Goal: Transaction & Acquisition: Purchase product/service

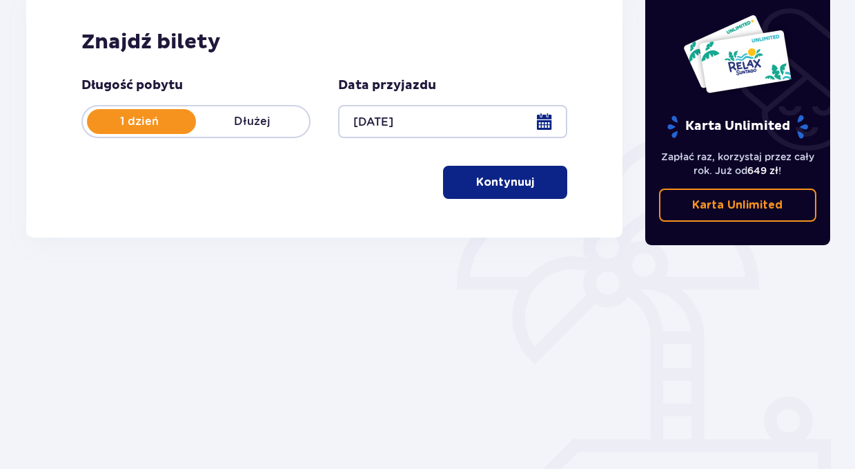
scroll to position [223, 0]
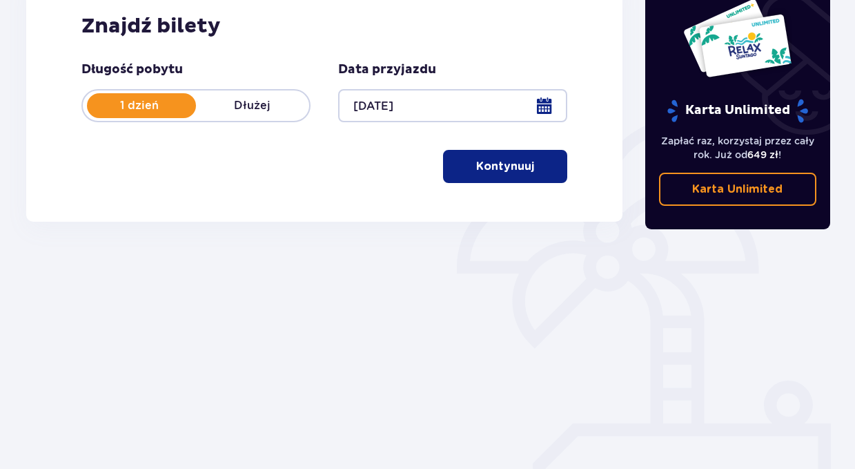
click at [498, 175] on button "Kontynuuj" at bounding box center [505, 166] width 124 height 33
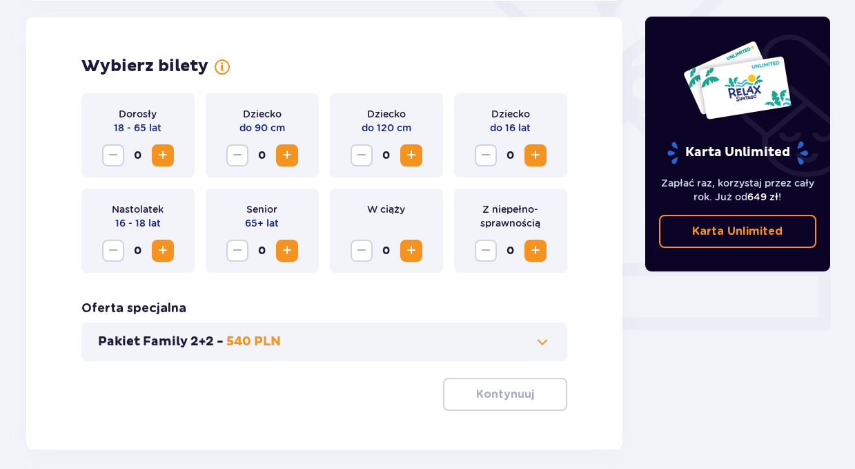
scroll to position [384, 0]
click at [164, 156] on span "Increase" at bounding box center [163, 154] width 17 height 17
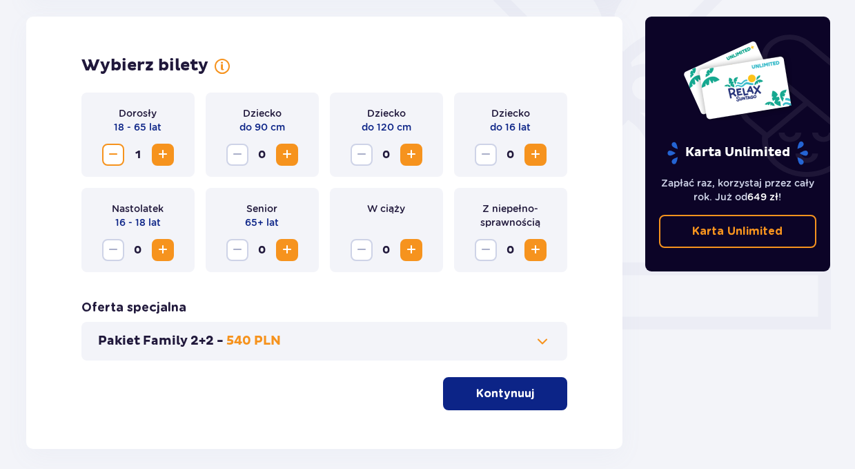
click at [535, 152] on span "Increase" at bounding box center [535, 154] width 17 height 17
click at [498, 398] on p "Kontynuuj" at bounding box center [505, 393] width 58 height 15
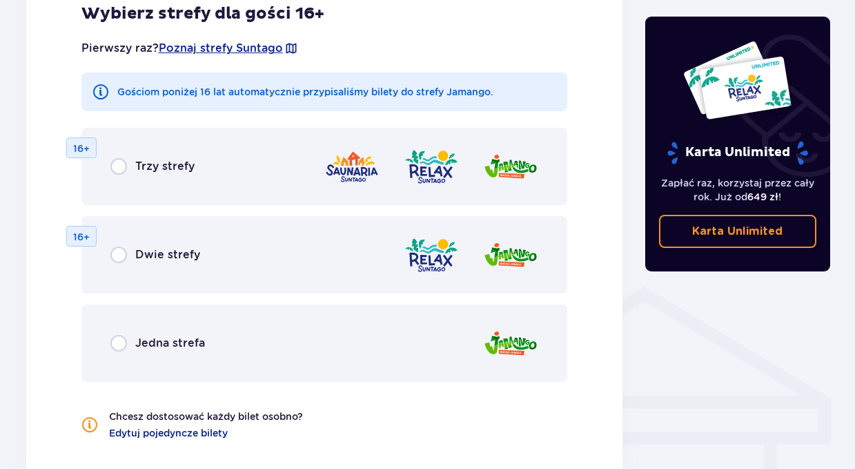
scroll to position [837, 0]
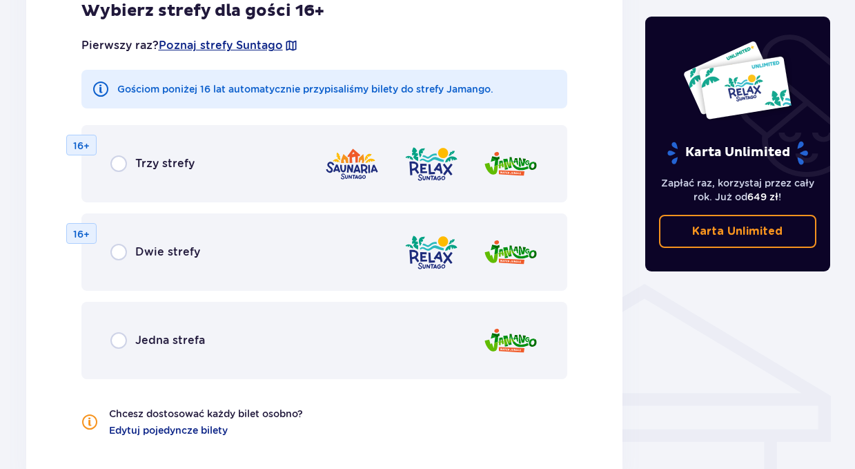
click at [124, 342] on input "radio" at bounding box center [118, 340] width 17 height 17
radio input "true"
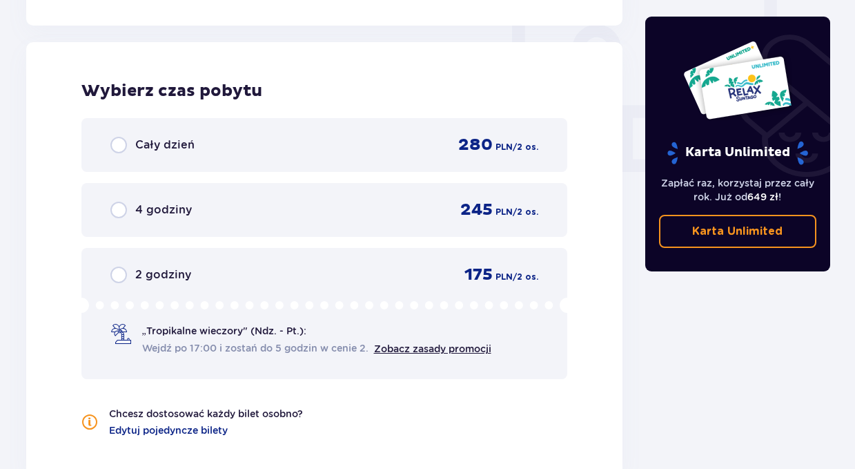
scroll to position [1296, 0]
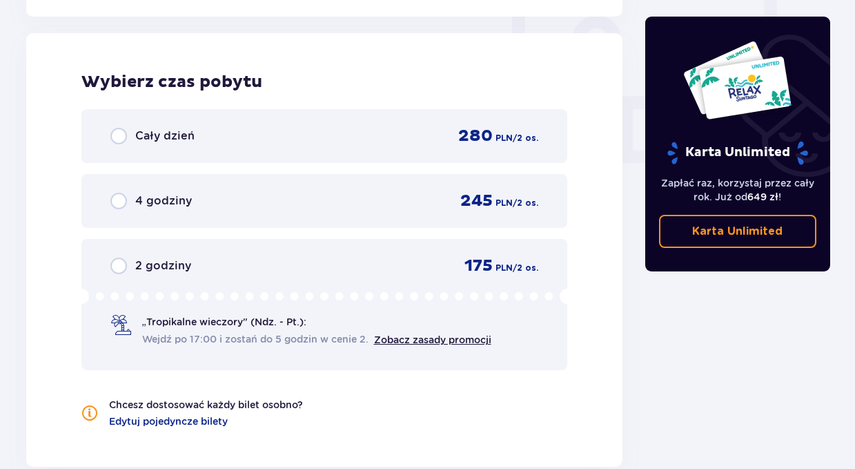
click at [122, 135] on input "radio" at bounding box center [118, 136] width 17 height 17
radio input "true"
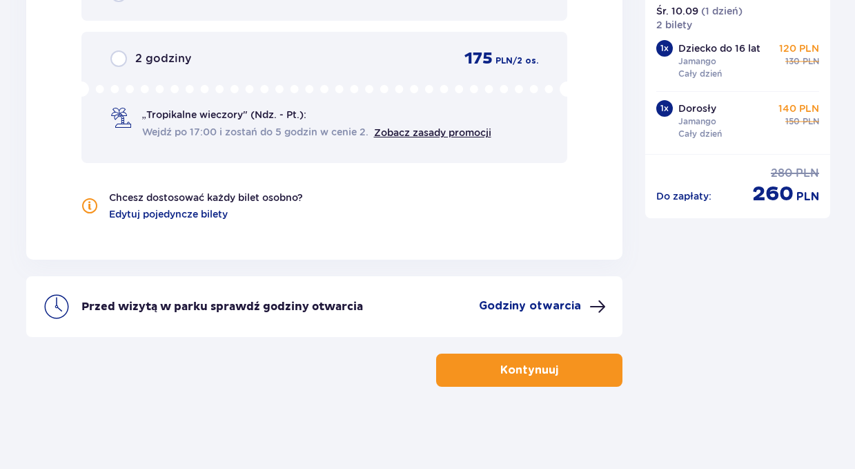
scroll to position [1504, 0]
click at [524, 381] on button "Kontynuuj" at bounding box center [529, 369] width 186 height 33
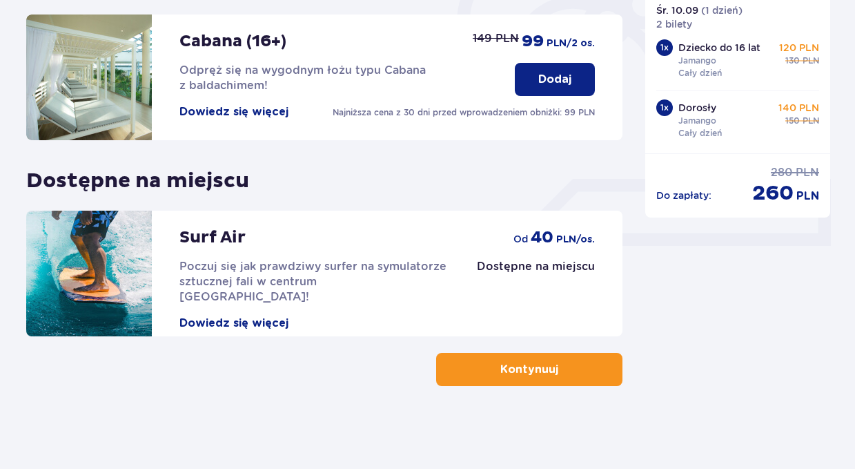
scroll to position [467, 0]
click at [518, 370] on p "Kontynuuj" at bounding box center [529, 369] width 58 height 15
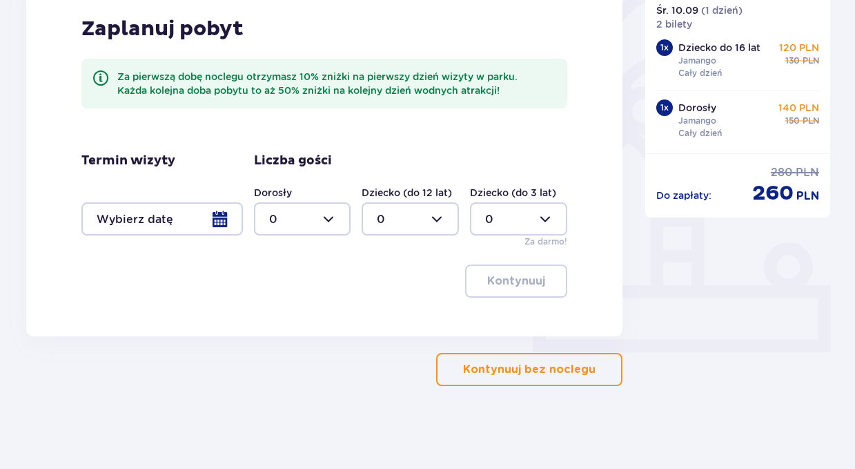
scroll to position [361, 0]
click at [524, 370] on p "Kontynuuj bez noclegu" at bounding box center [529, 369] width 132 height 15
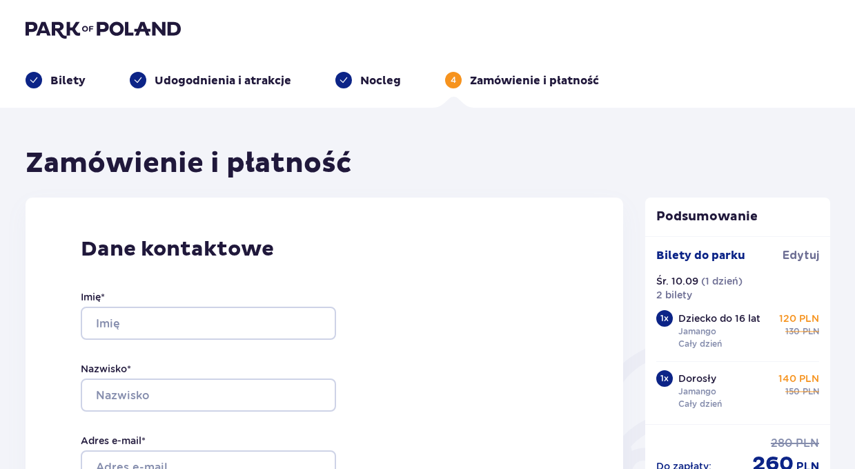
click at [107, 23] on img at bounding box center [103, 28] width 155 height 19
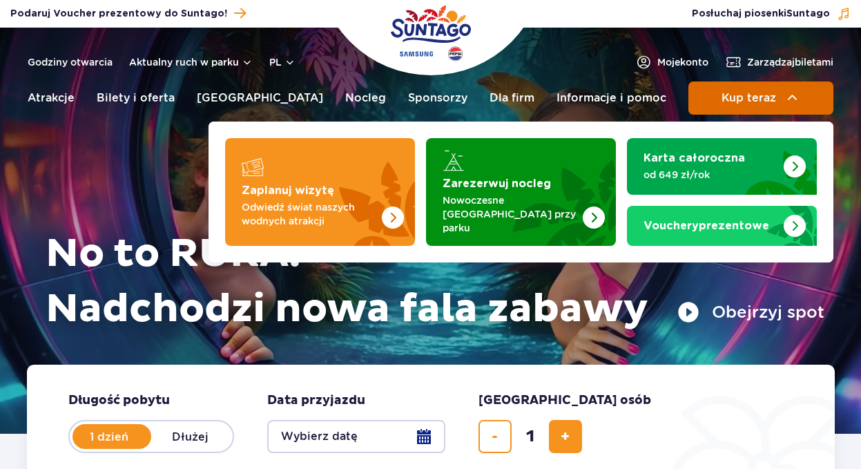
click at [765, 99] on span "Kup teraz" at bounding box center [748, 98] width 55 height 12
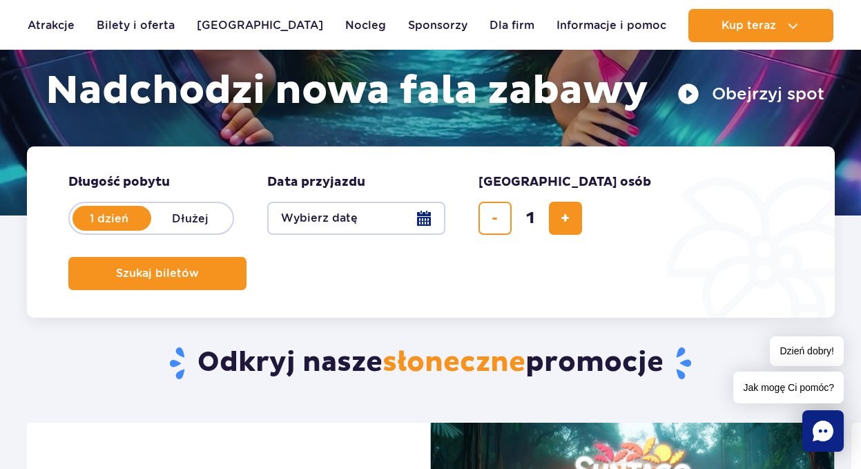
scroll to position [228, 0]
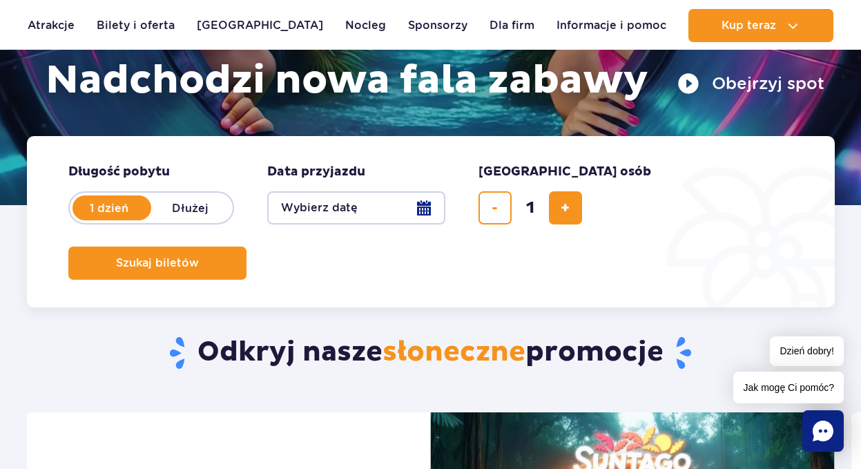
click at [424, 204] on button "Wybierz datę" at bounding box center [356, 207] width 178 height 33
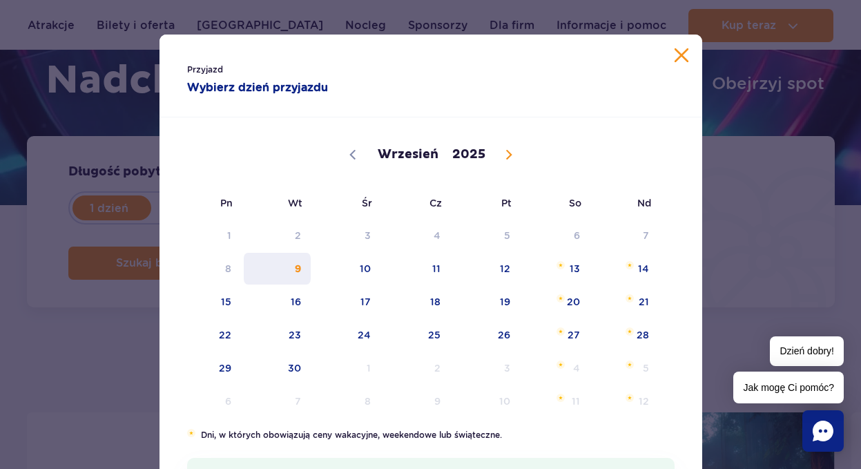
click at [295, 268] on span "9" at bounding box center [277, 269] width 70 height 32
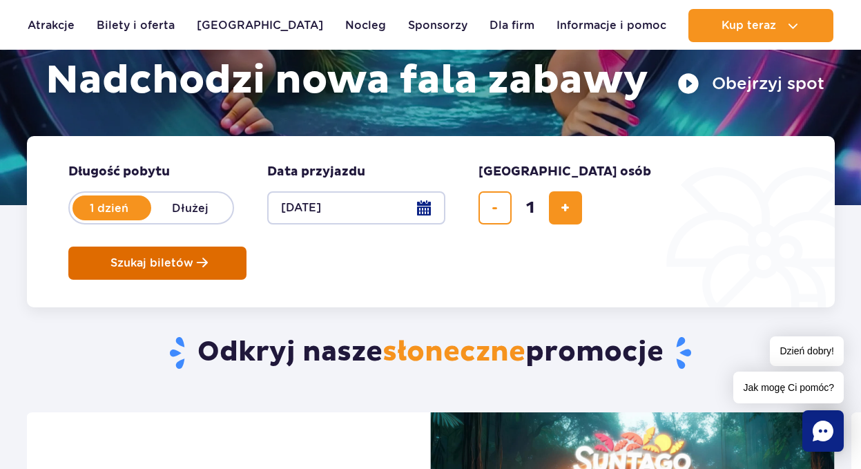
click at [193, 257] on span "Szukaj biletów" at bounding box center [151, 263] width 83 height 12
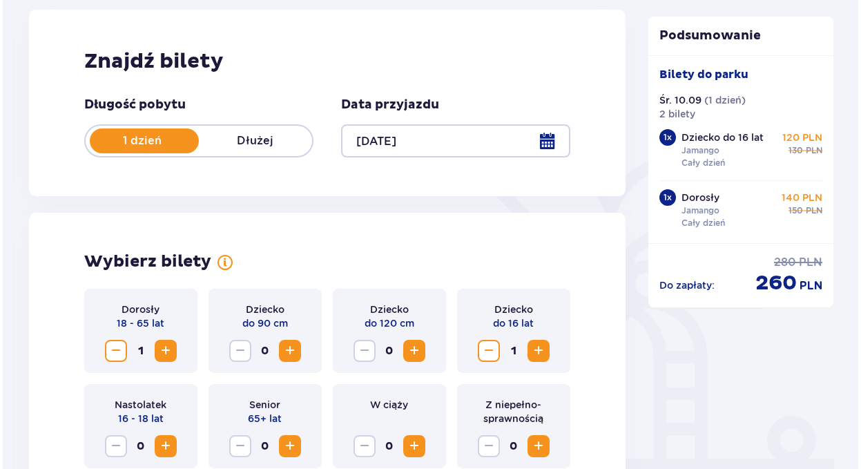
scroll to position [188, 0]
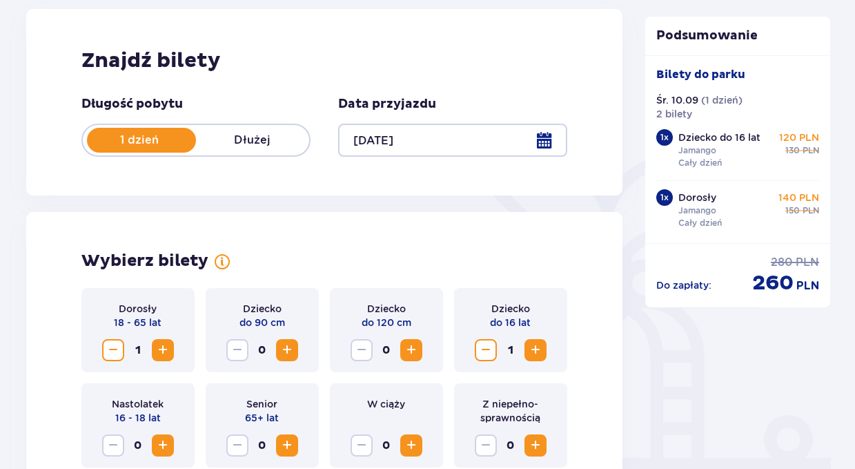
click at [544, 141] on div at bounding box center [452, 140] width 229 height 33
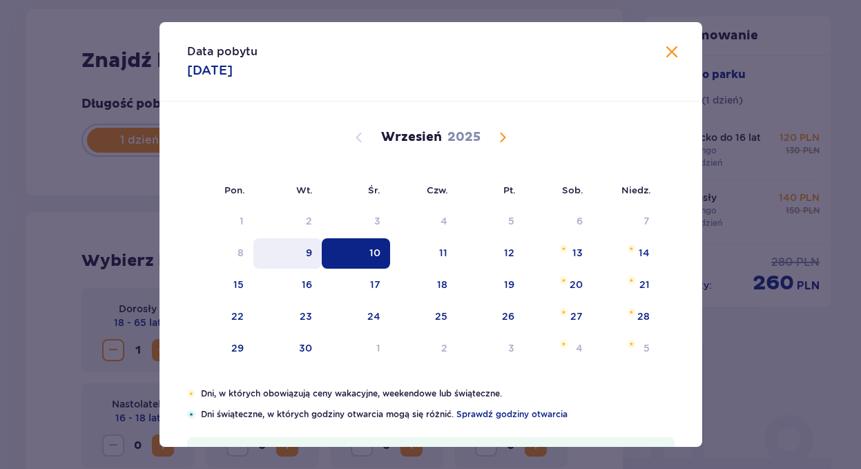
click at [308, 253] on div "9" at bounding box center [309, 253] width 6 height 14
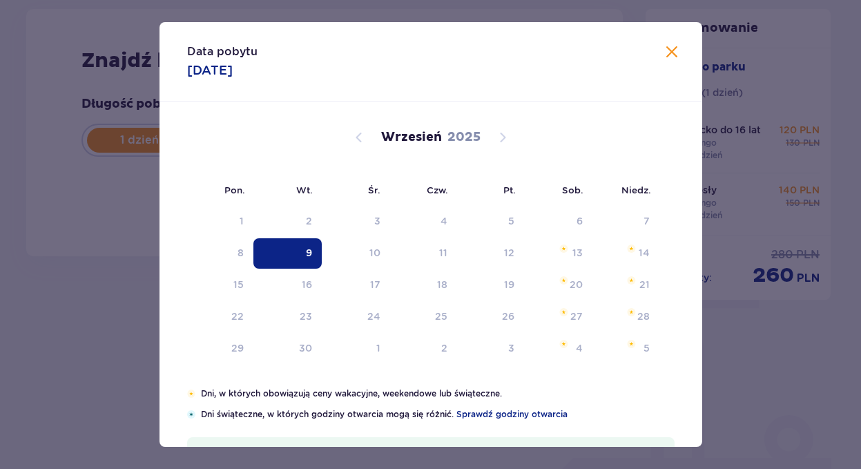
type input "[DATE]"
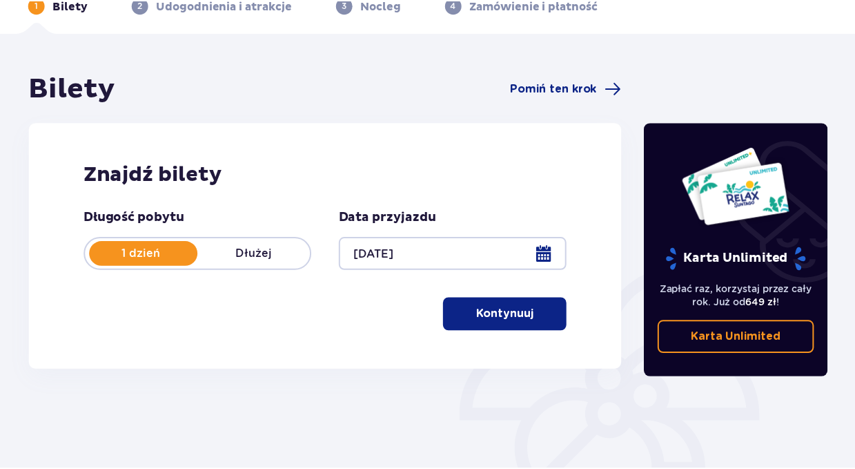
scroll to position [188, 0]
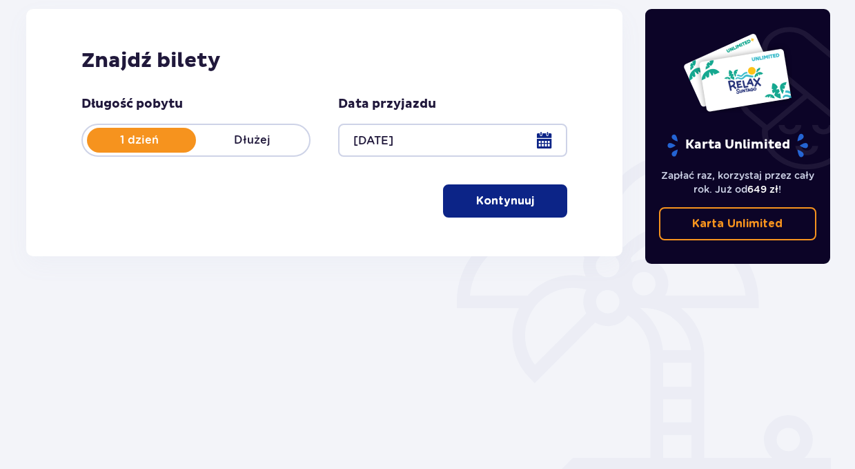
click at [499, 197] on p "Kontynuuj" at bounding box center [505, 200] width 58 height 15
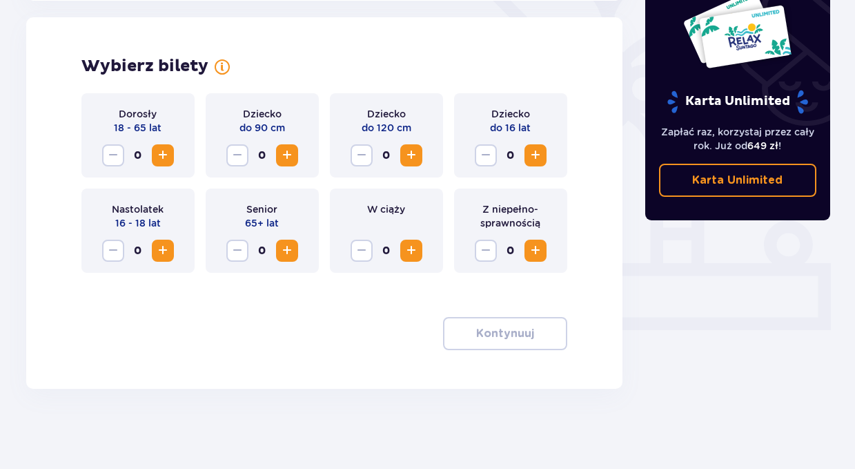
scroll to position [384, 0]
click at [165, 157] on span "Increase" at bounding box center [163, 154] width 17 height 17
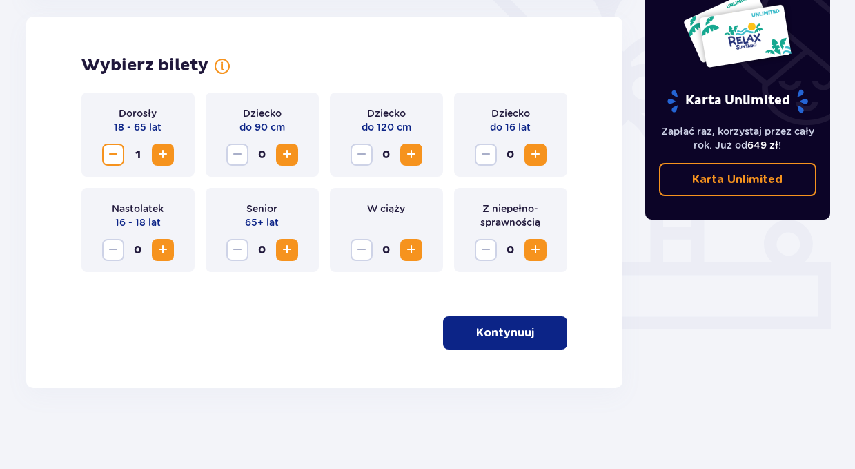
click at [533, 158] on span "Increase" at bounding box center [535, 154] width 17 height 17
click at [488, 326] on p "Kontynuuj" at bounding box center [505, 332] width 58 height 15
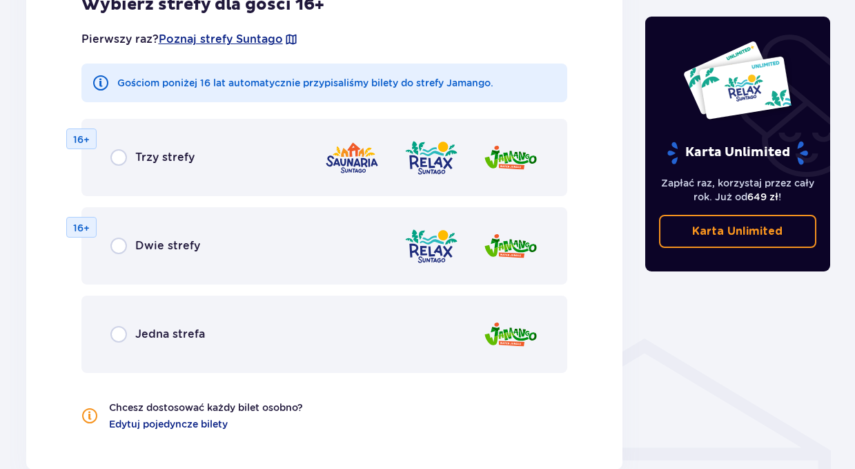
scroll to position [799, 0]
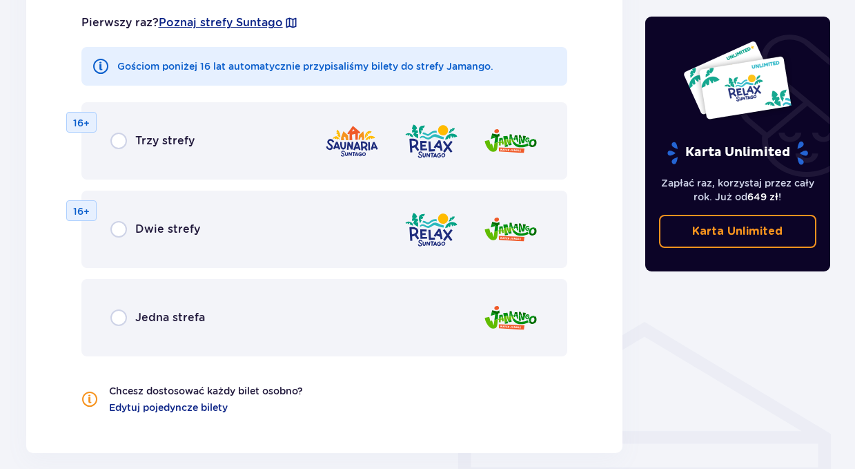
click at [122, 317] on input "radio" at bounding box center [118, 317] width 17 height 17
radio input "true"
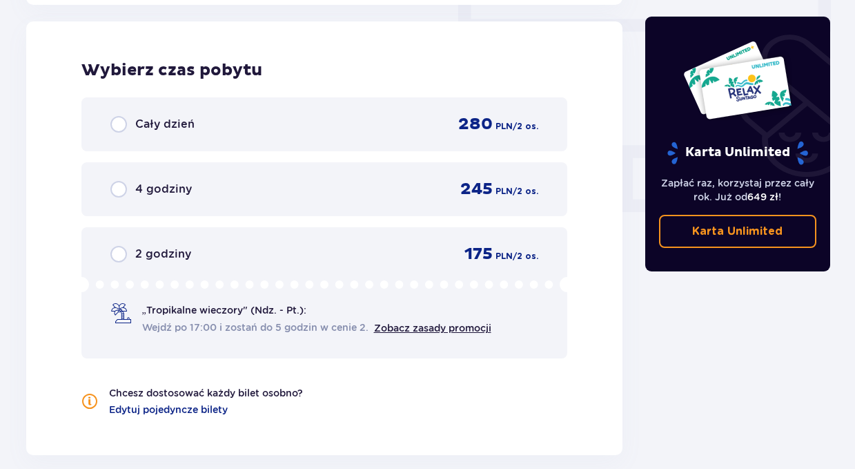
scroll to position [1258, 0]
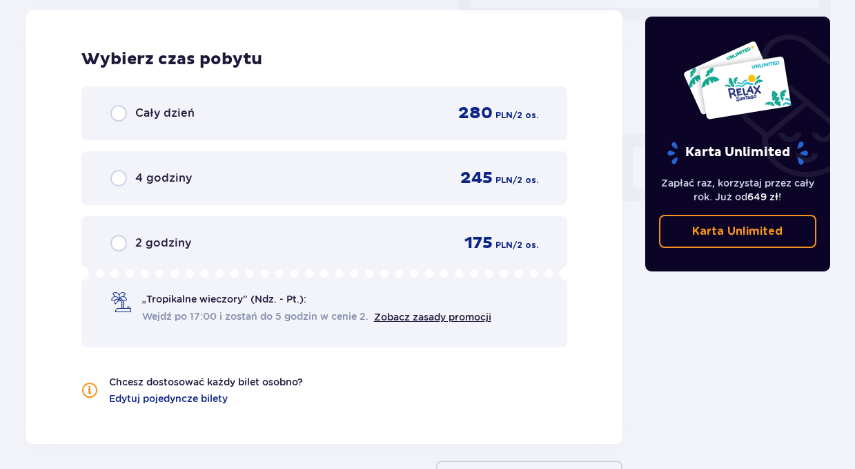
click at [118, 115] on input "radio" at bounding box center [118, 113] width 17 height 17
radio input "true"
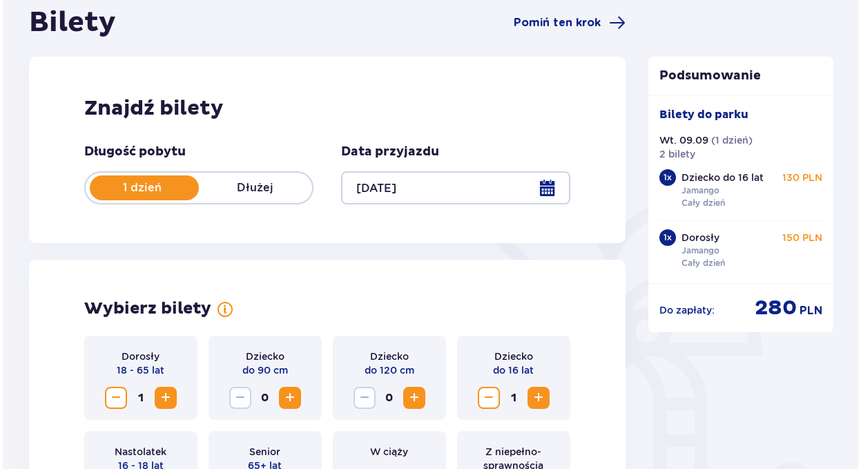
scroll to position [154, 0]
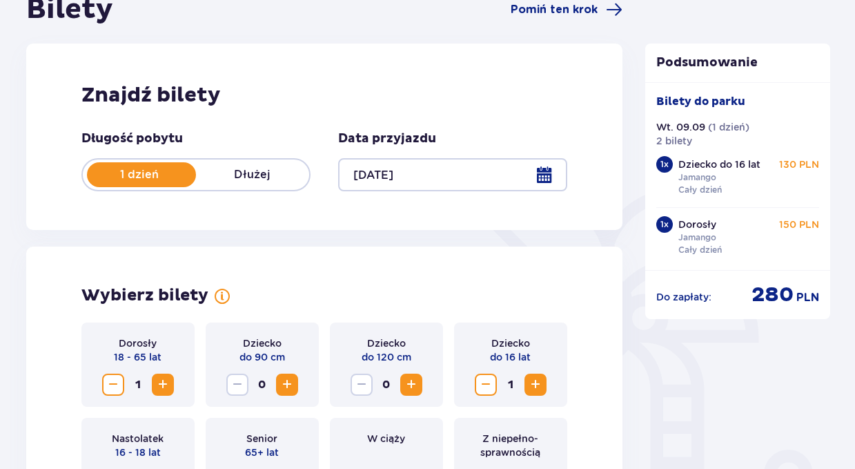
click at [550, 174] on div at bounding box center [452, 174] width 229 height 33
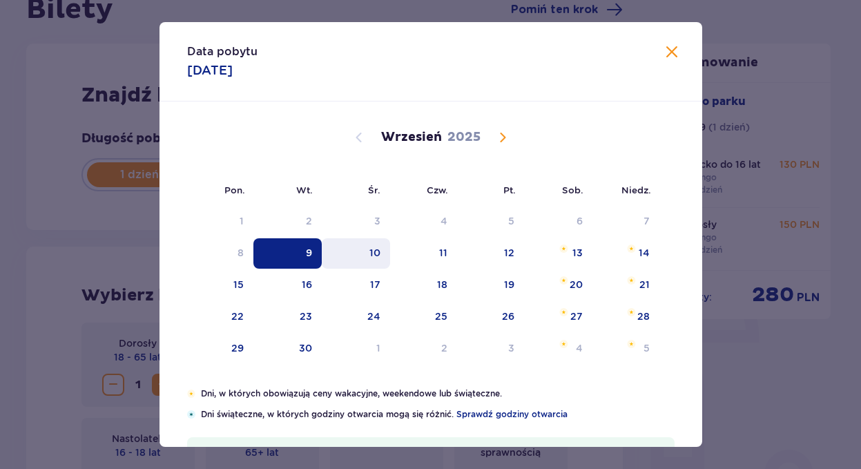
click at [364, 257] on div "10" at bounding box center [356, 253] width 68 height 30
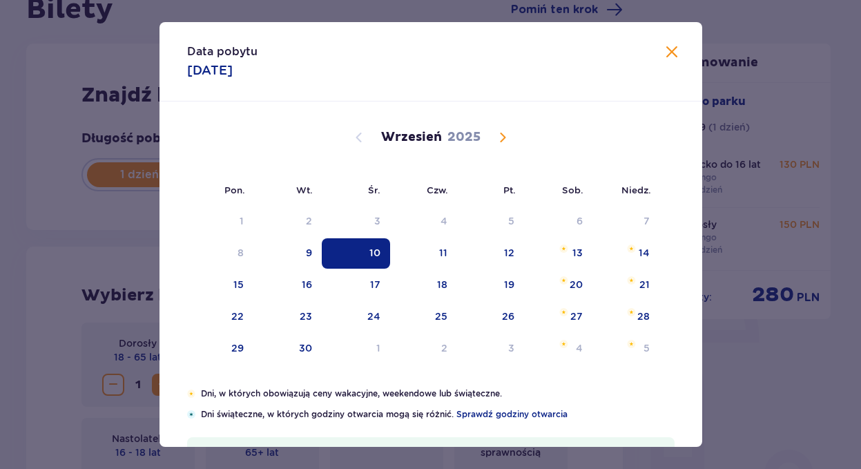
type input "10.09.25"
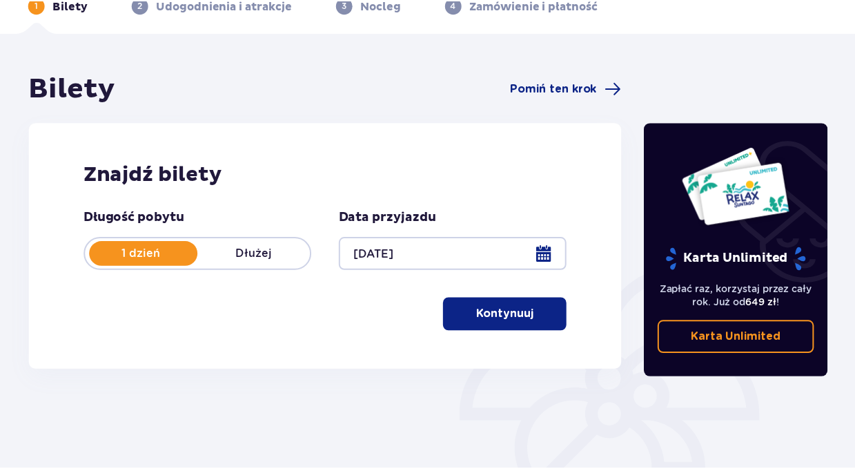
scroll to position [154, 0]
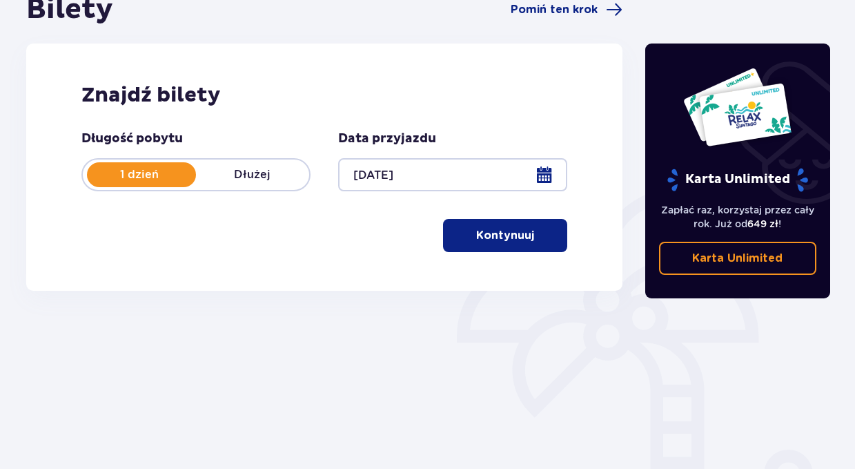
click at [507, 239] on p "Kontynuuj" at bounding box center [505, 235] width 58 height 15
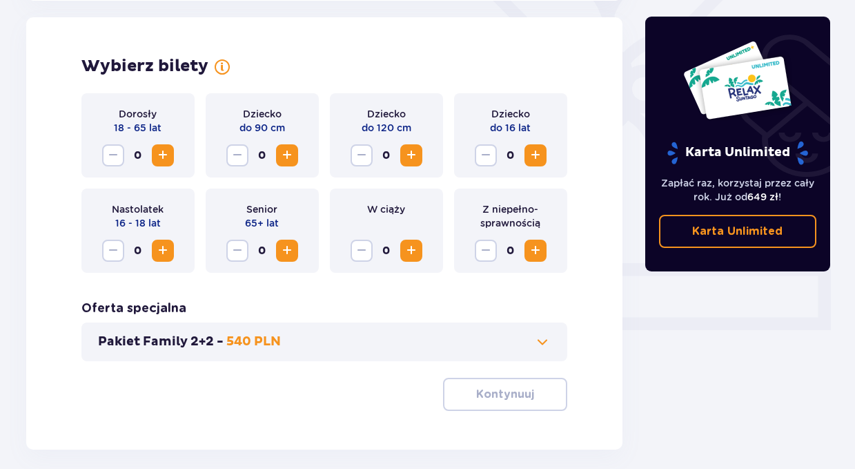
scroll to position [384, 0]
click at [161, 160] on span "Increase" at bounding box center [163, 154] width 17 height 17
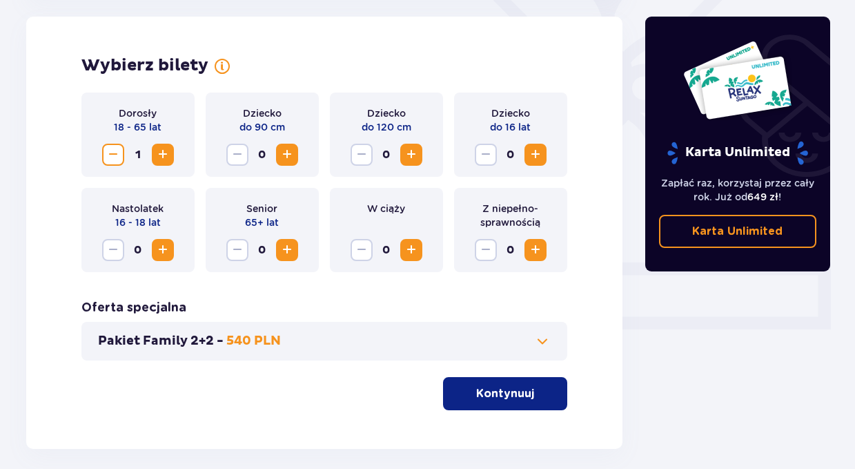
click at [536, 153] on span "Increase" at bounding box center [535, 154] width 17 height 17
click at [478, 399] on p "Kontynuuj" at bounding box center [505, 393] width 58 height 15
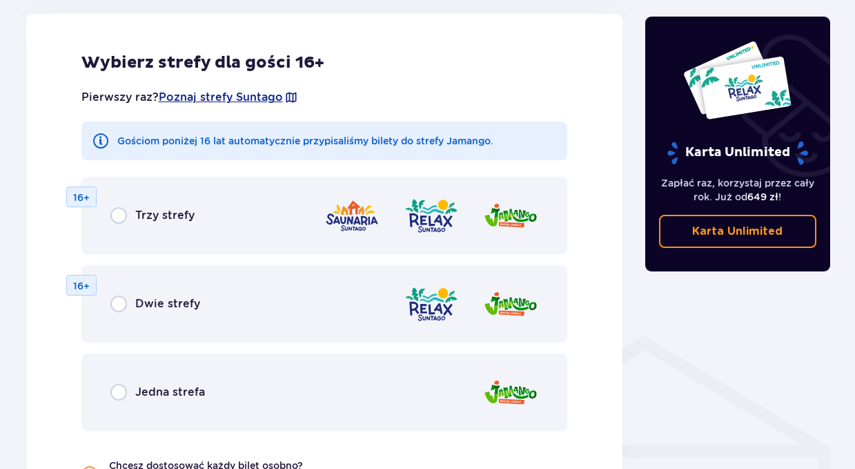
scroll to position [789, 0]
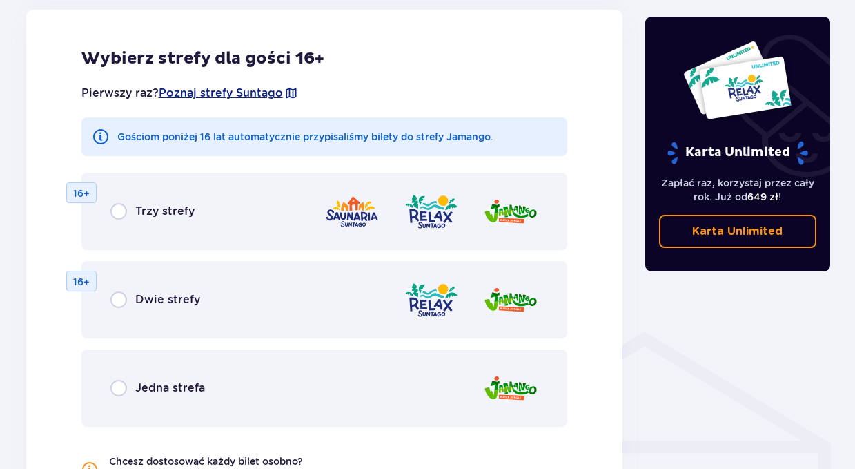
click at [119, 389] on input "radio" at bounding box center [118, 388] width 17 height 17
radio input "true"
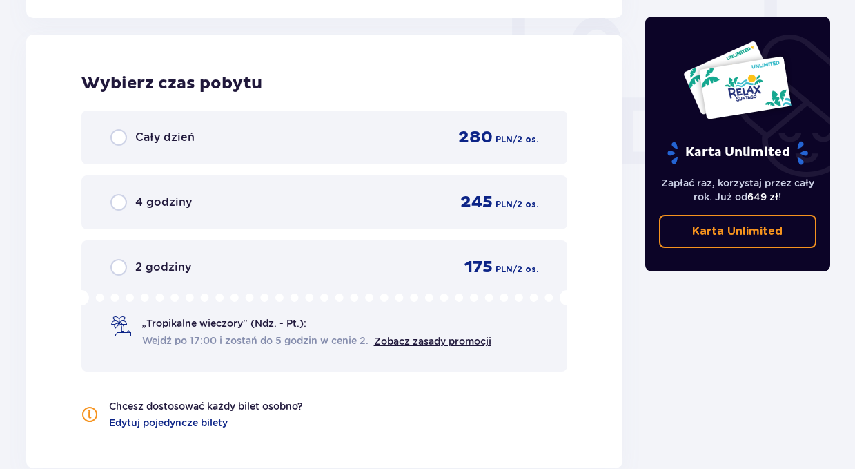
scroll to position [1296, 0]
click at [119, 136] on input "radio" at bounding box center [118, 136] width 17 height 17
radio input "true"
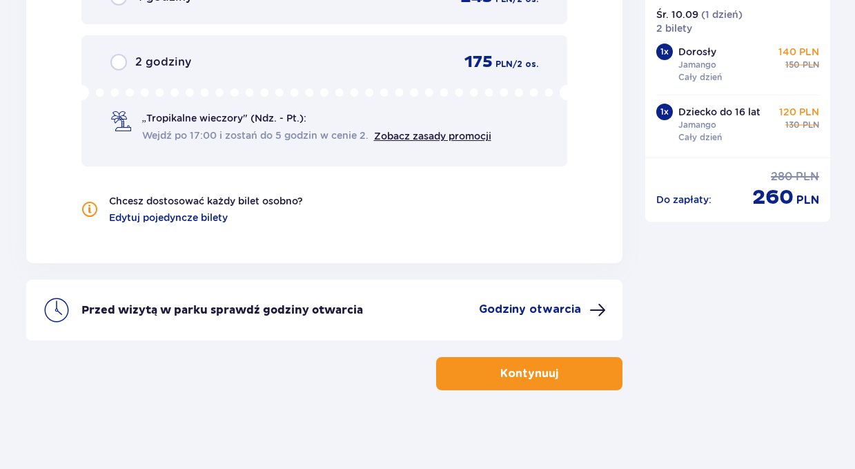
scroll to position [1504, 0]
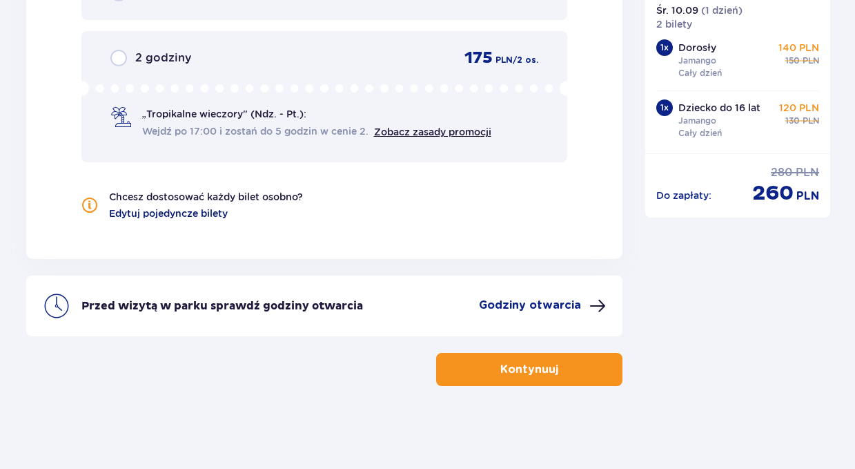
click at [198, 217] on span "Edytuj pojedyncze bilety" at bounding box center [168, 213] width 119 height 14
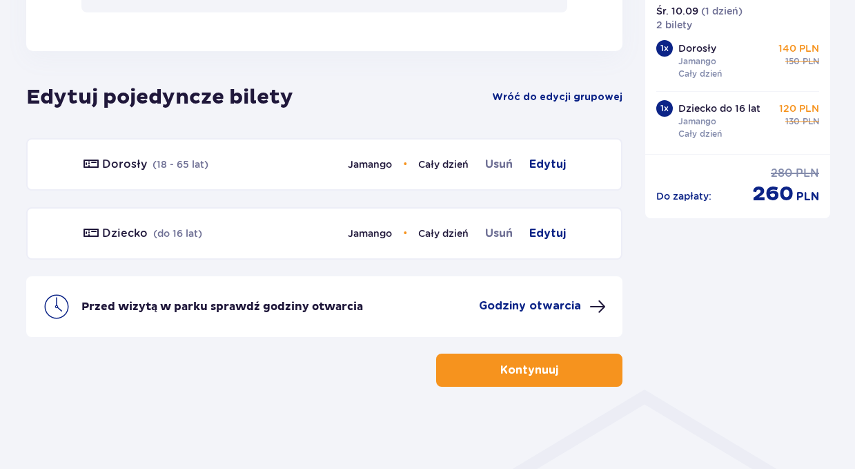
scroll to position [732, 0]
click at [518, 373] on p "Kontynuuj" at bounding box center [529, 369] width 58 height 15
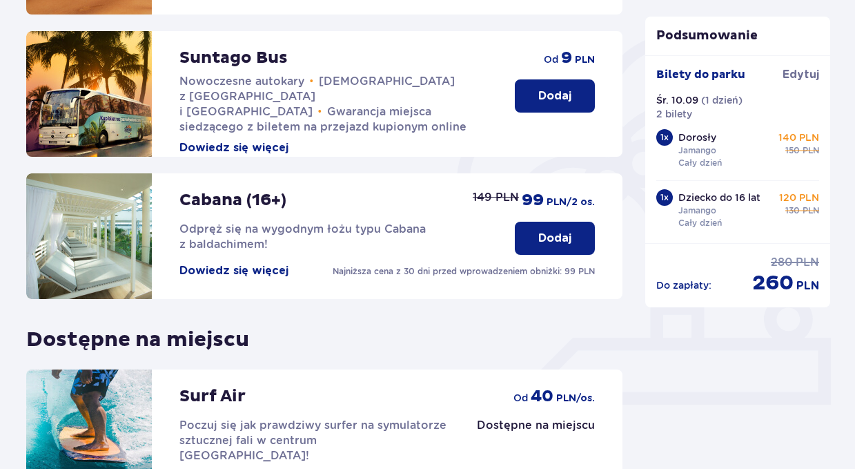
scroll to position [313, 0]
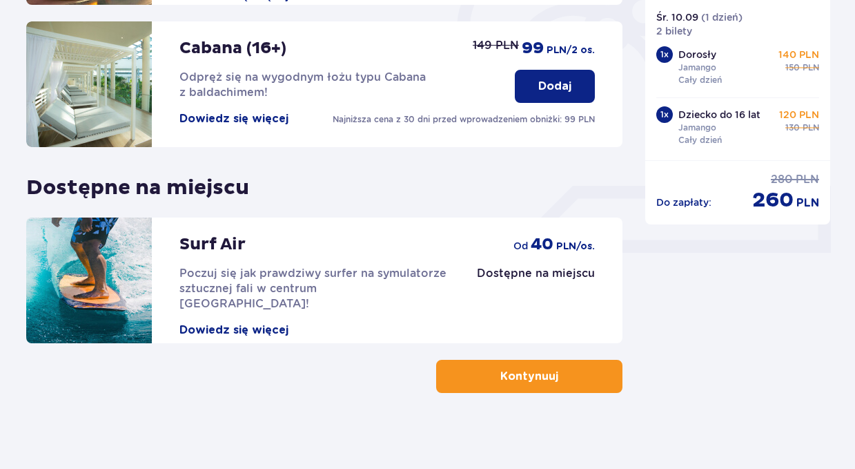
click at [511, 380] on p "Kontynuuj" at bounding box center [529, 375] width 58 height 15
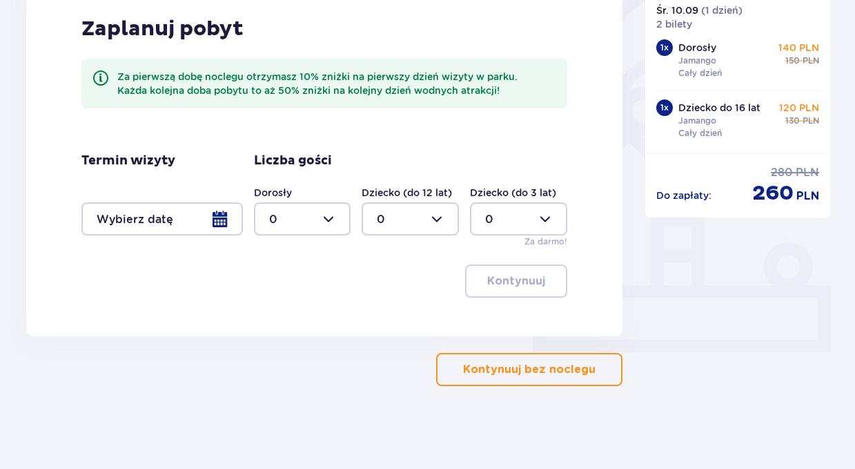
click at [509, 364] on p "Kontynuuj bez noclegu" at bounding box center [529, 369] width 132 height 15
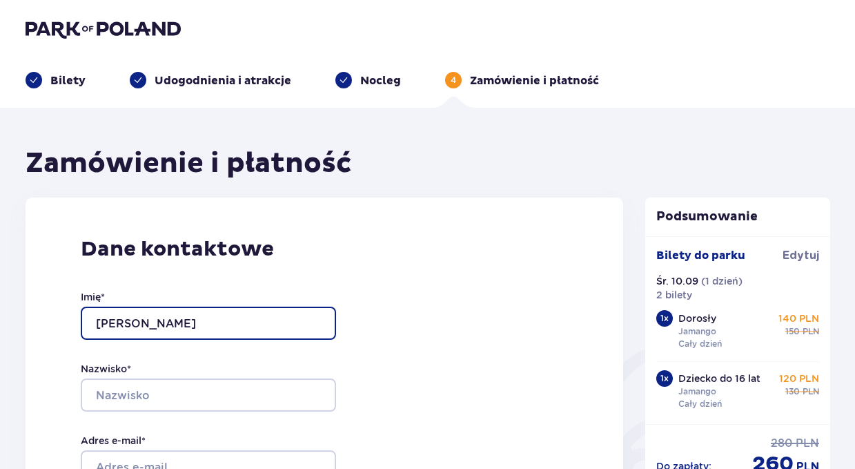
type input "Łukasz"
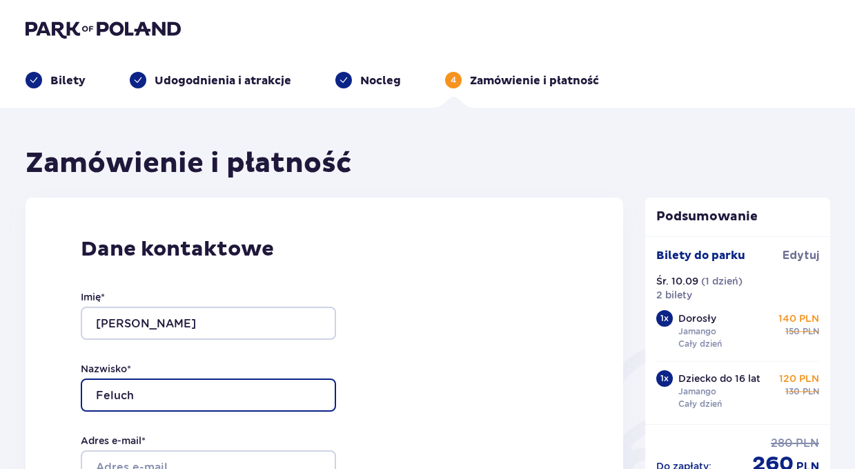
type input "Feluch"
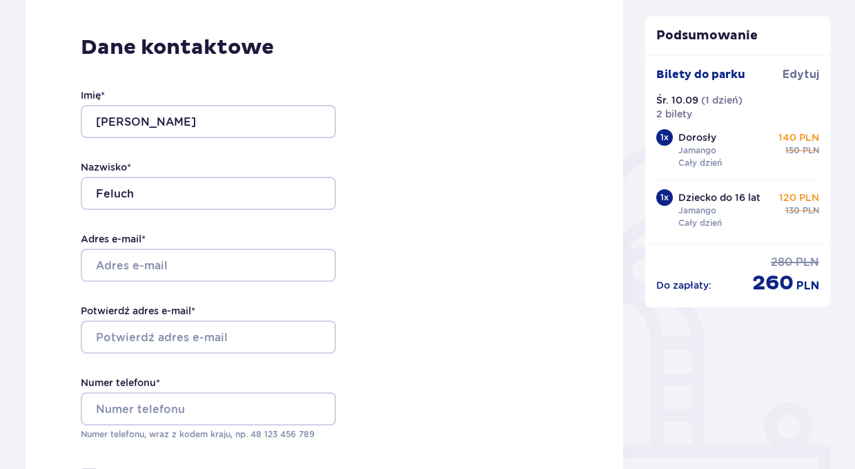
scroll to position [205, 0]
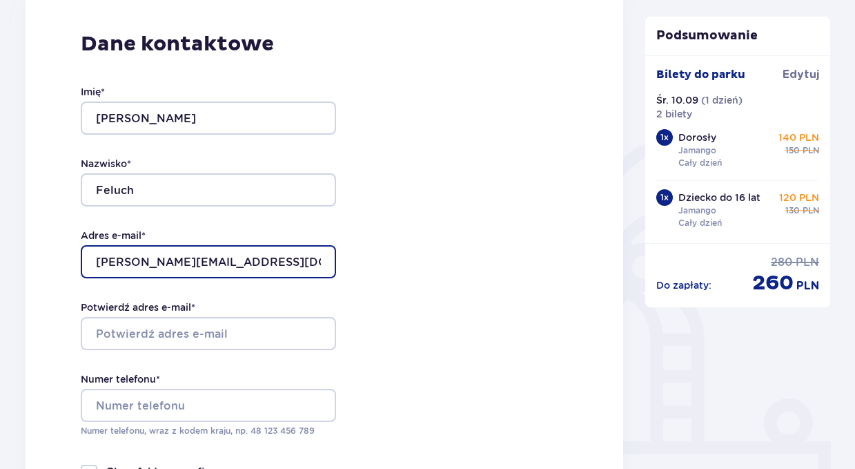
type input "[PERSON_NAME][EMAIL_ADDRESS][DOMAIN_NAME]"
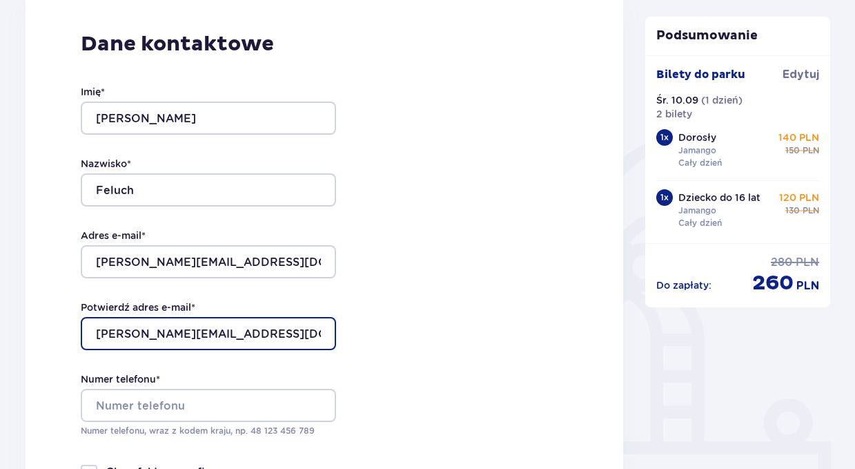
type input "[PERSON_NAME][EMAIL_ADDRESS][DOMAIN_NAME]"
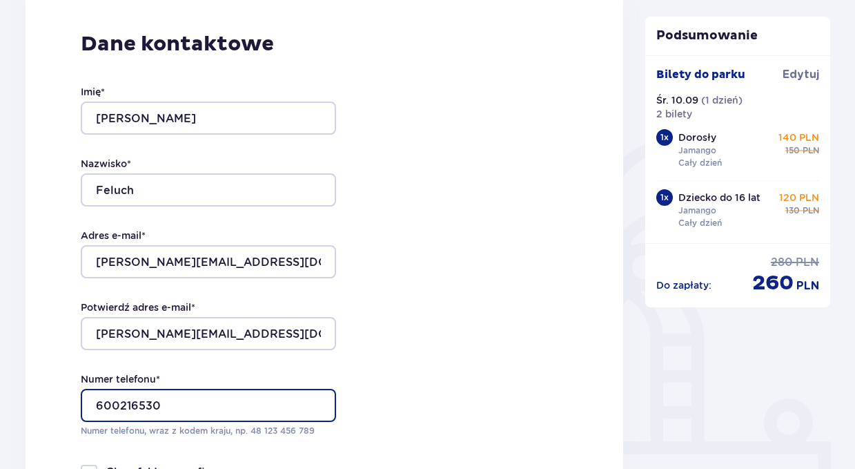
type input "600216530"
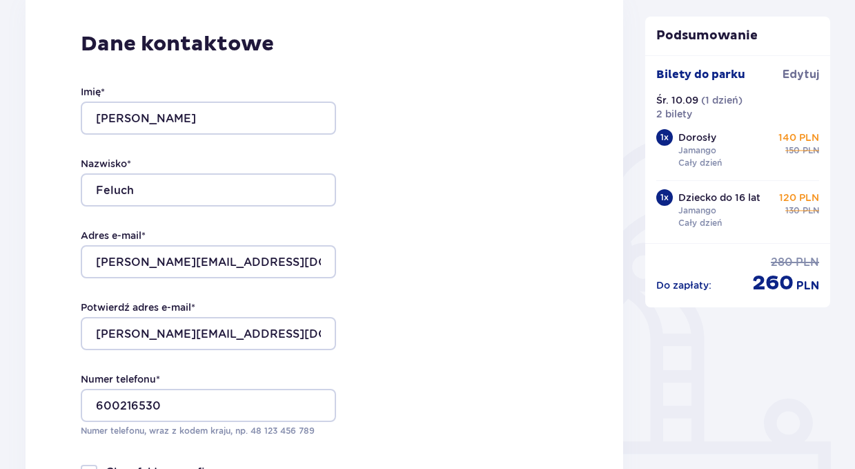
click at [446, 358] on div "Dane kontaktowe Imię * Łukasz Nazwisko * Feluch Adres e-mail * l.feluch@outlook…" at bounding box center [325, 282] width 598 height 580
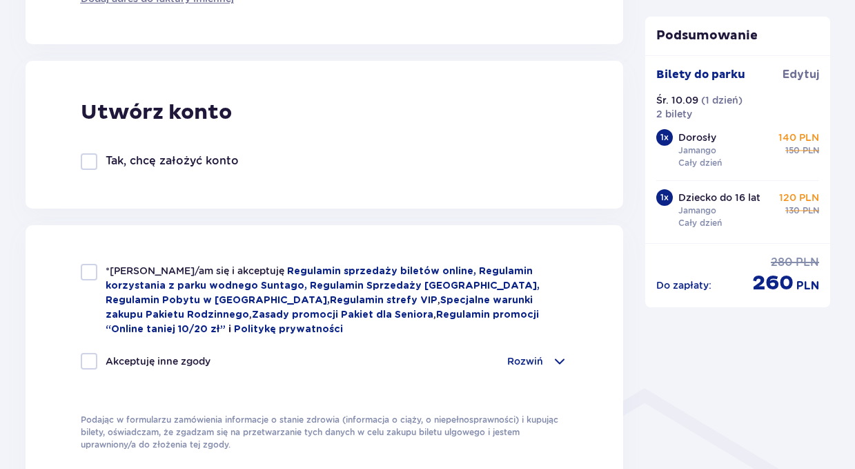
scroll to position [736, 0]
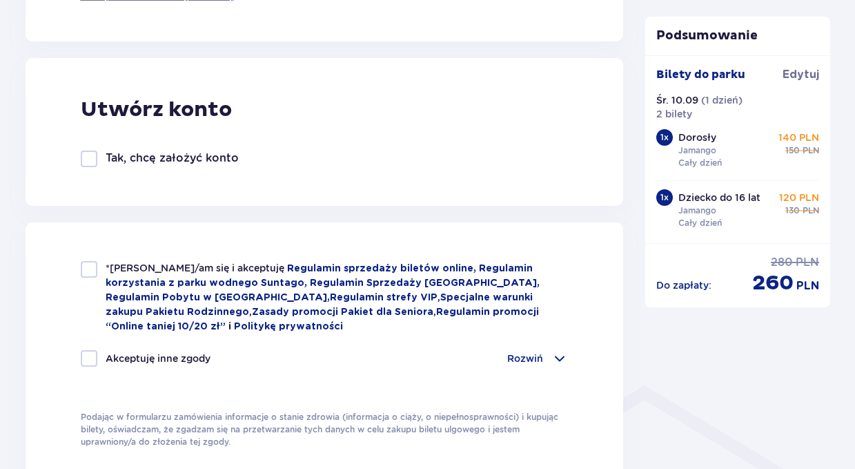
click at [83, 267] on div at bounding box center [89, 269] width 17 height 17
checkbox input "true"
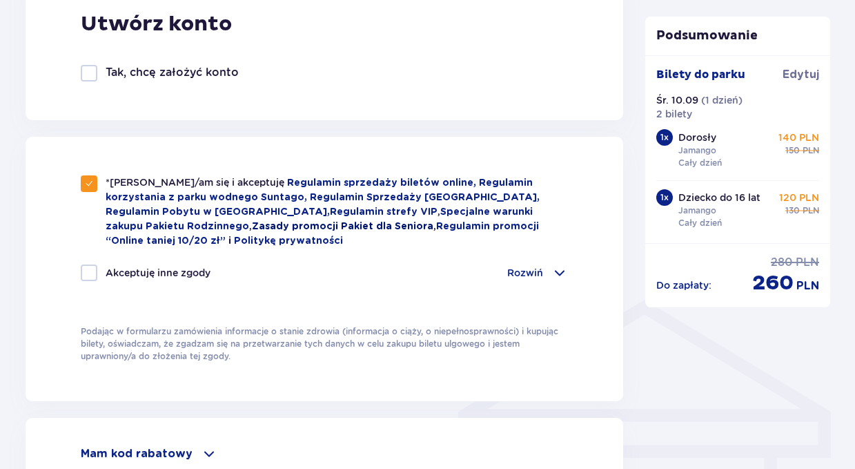
scroll to position [823, 0]
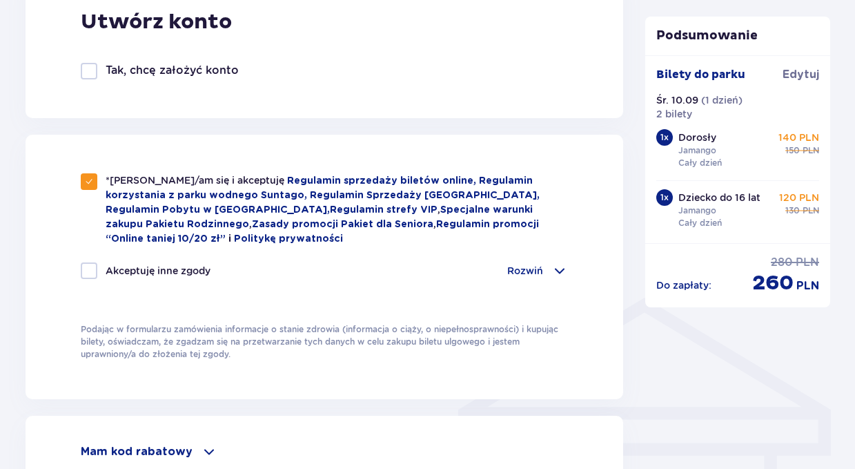
click at [559, 271] on span at bounding box center [559, 270] width 17 height 17
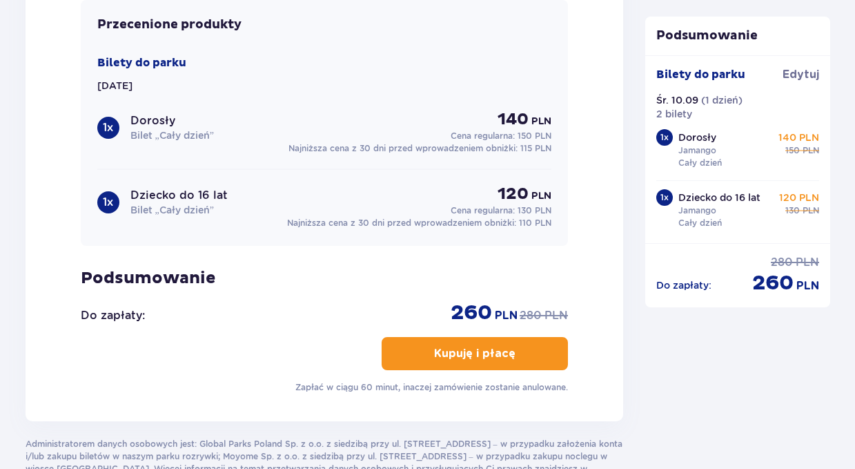
scroll to position [1692, 0]
click at [466, 357] on p "Kupuję i płacę" at bounding box center [474, 352] width 81 height 15
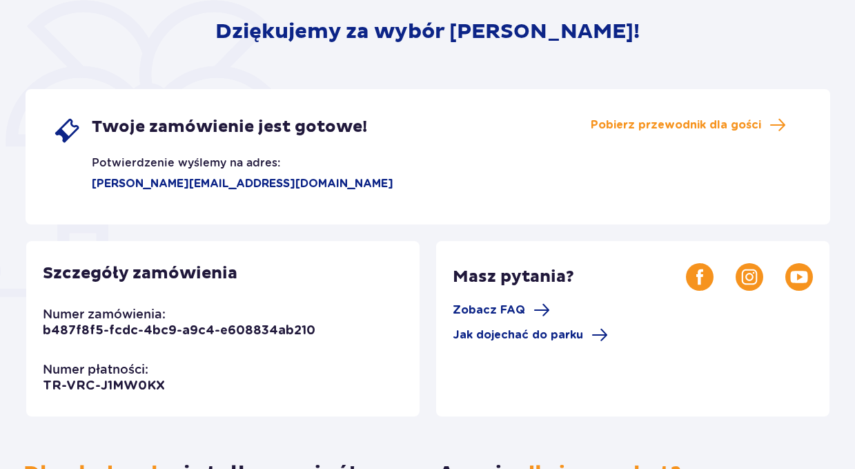
scroll to position [169, 0]
